Goal: Task Accomplishment & Management: Complete application form

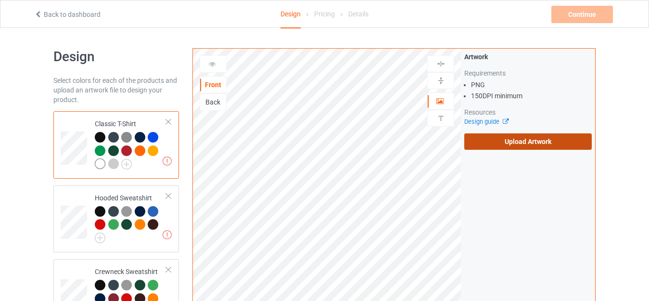
click at [475, 139] on label "Upload Artwork" at bounding box center [527, 141] width 127 height 16
click at [0, 0] on input "Upload Artwork" at bounding box center [0, 0] width 0 height 0
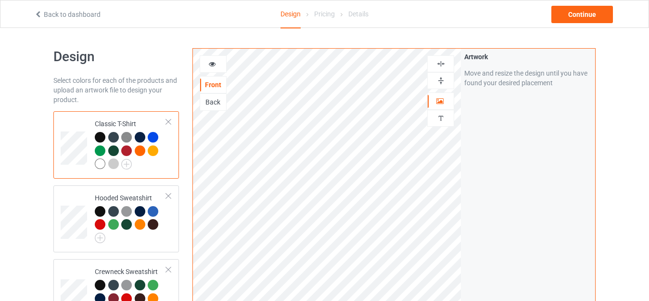
click at [442, 78] on img at bounding box center [440, 80] width 9 height 9
click at [442, 62] on img at bounding box center [440, 63] width 9 height 9
click at [579, 18] on div "Continue" at bounding box center [582, 14] width 62 height 17
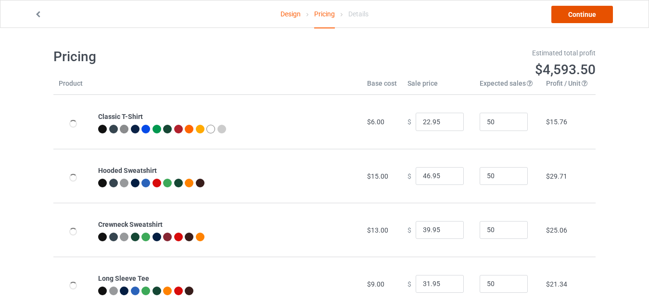
click at [579, 18] on link "Continue" at bounding box center [582, 14] width 62 height 17
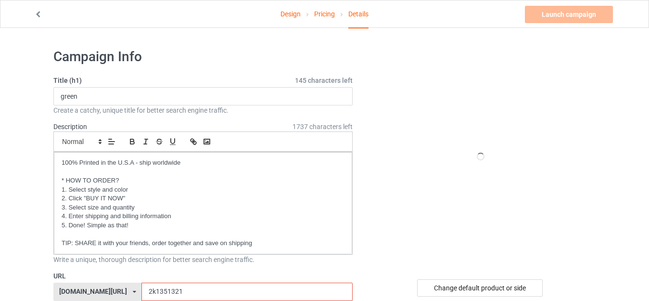
scroll to position [48, 0]
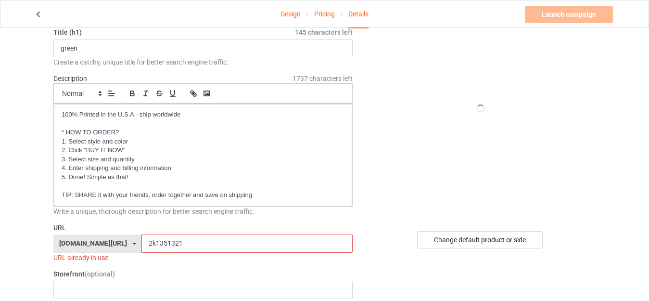
click at [141, 245] on input "2k1351321" at bounding box center [246, 243] width 211 height 18
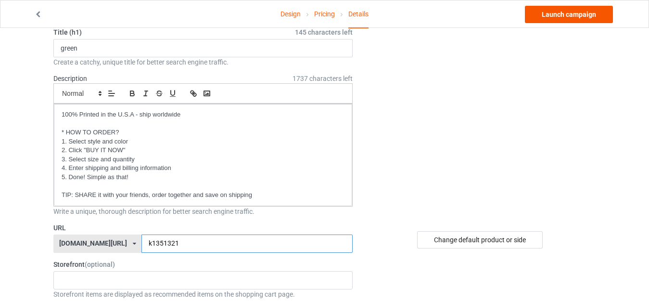
type input "k1351321"
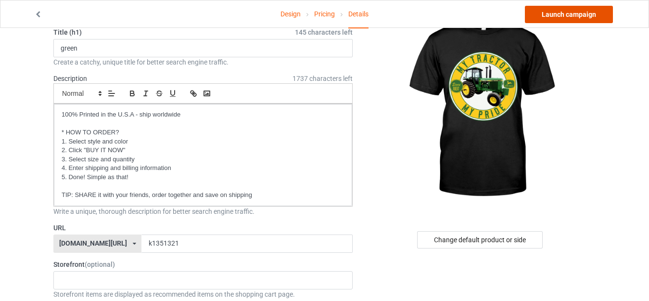
click at [540, 22] on link "Launch campaign" at bounding box center [569, 14] width 88 height 17
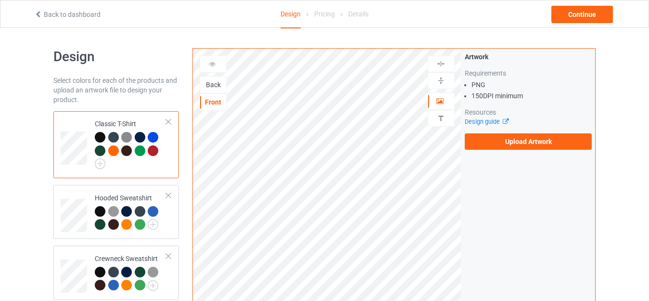
click at [204, 84] on div "Back" at bounding box center [213, 85] width 26 height 10
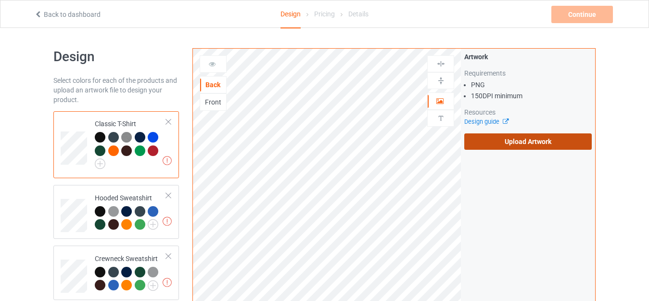
click at [476, 141] on label "Upload Artwork" at bounding box center [527, 141] width 127 height 16
click at [0, 0] on input "Upload Artwork" at bounding box center [0, 0] width 0 height 0
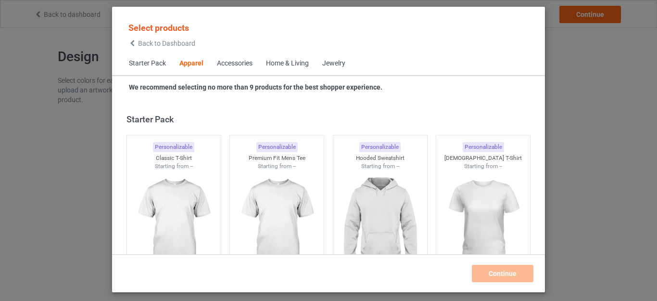
scroll to position [358, 0]
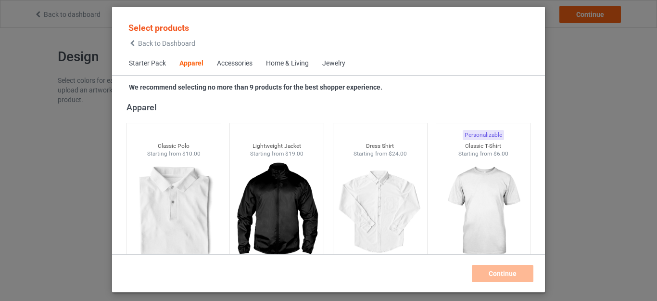
click at [163, 44] on span "Back to Dashboard" at bounding box center [166, 43] width 57 height 8
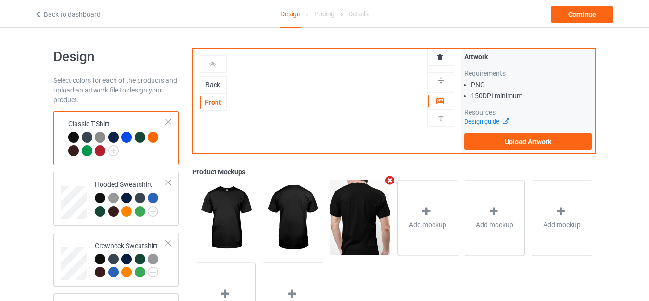
click at [212, 88] on div "Back" at bounding box center [213, 85] width 26 height 10
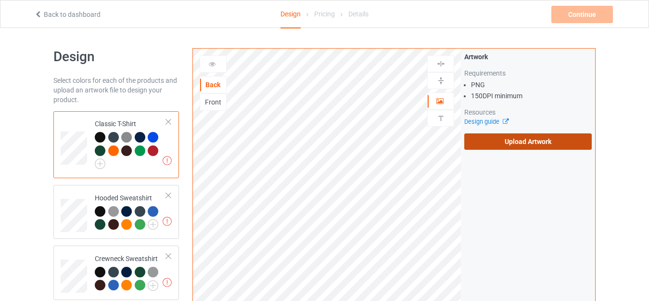
click at [538, 148] on label "Upload Artwork" at bounding box center [527, 141] width 127 height 16
click at [0, 0] on input "Upload Artwork" at bounding box center [0, 0] width 0 height 0
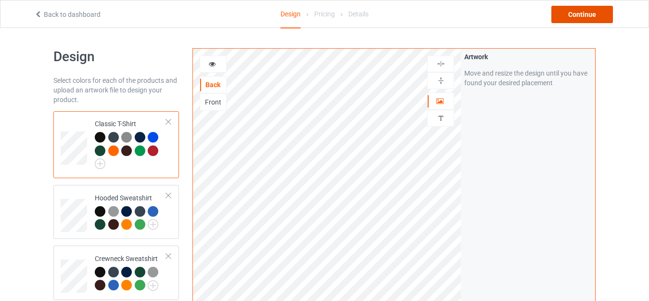
click at [577, 15] on div "Continue" at bounding box center [582, 14] width 62 height 17
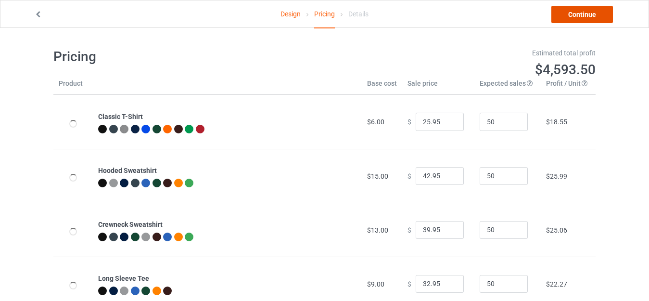
click at [578, 13] on link "Continue" at bounding box center [582, 14] width 62 height 17
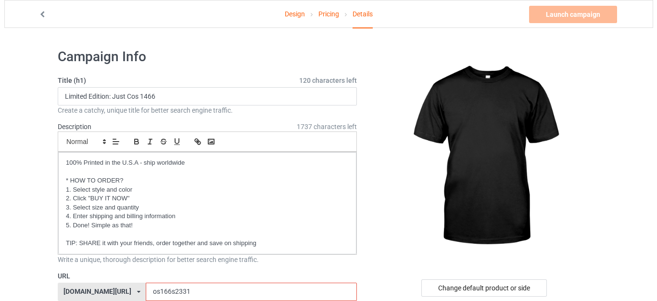
scroll to position [144, 0]
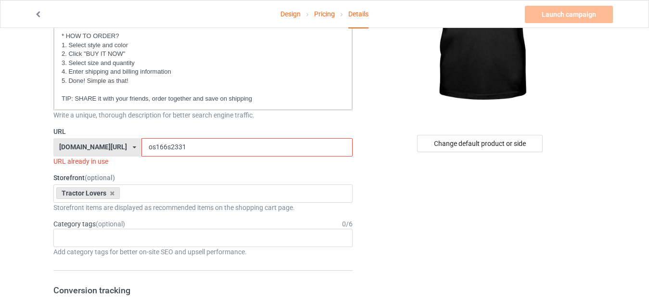
click at [141, 147] on input "os166s2331" at bounding box center [246, 147] width 211 height 18
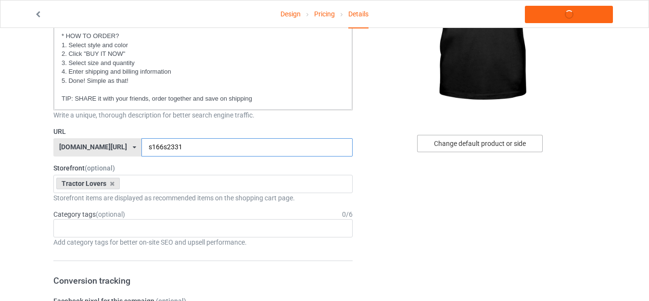
type input "s166s2331"
click at [504, 142] on div "Change default product or side" at bounding box center [480, 143] width 126 height 17
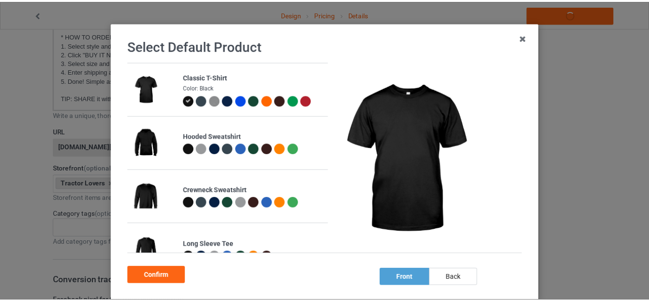
scroll to position [48, 0]
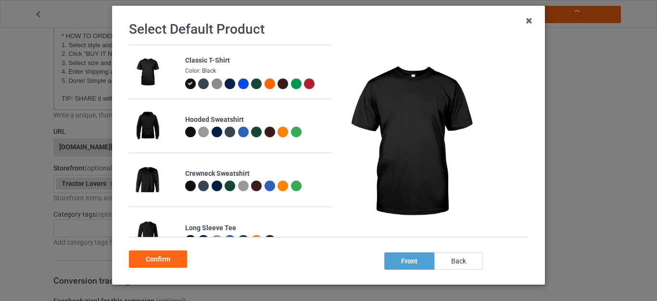
click at [454, 264] on div "back" at bounding box center [458, 260] width 49 height 17
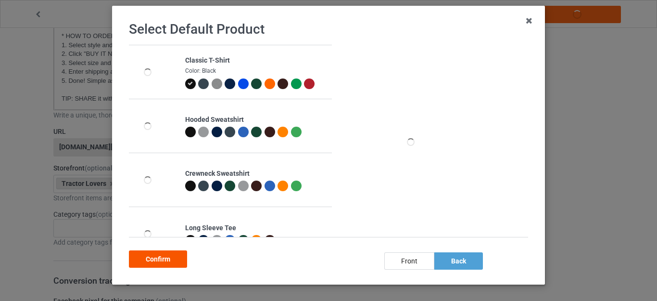
click at [156, 257] on div "Confirm" at bounding box center [158, 258] width 58 height 17
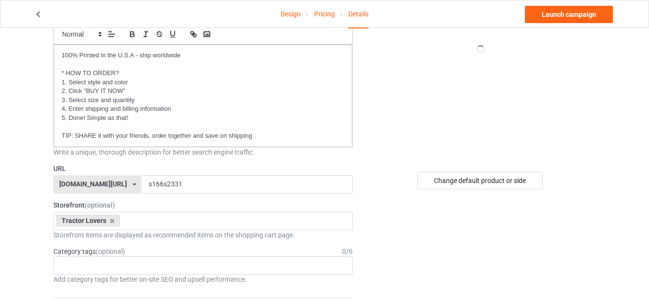
scroll to position [48, 0]
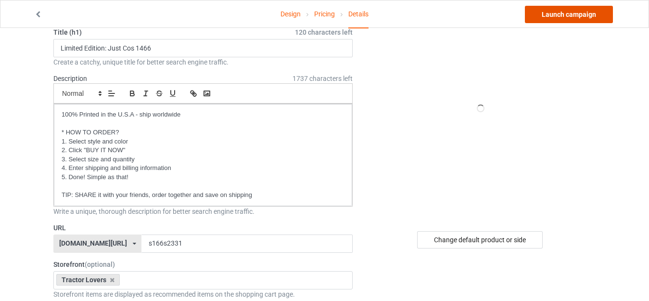
click at [561, 15] on link "Launch campaign" at bounding box center [569, 14] width 88 height 17
